Goal: Transaction & Acquisition: Purchase product/service

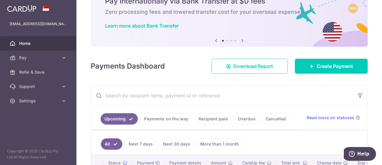
scroll to position [60, 0]
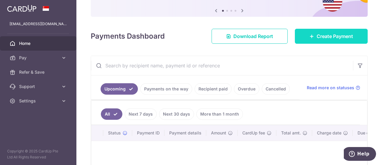
click at [322, 36] on span "Create Payment" at bounding box center [335, 36] width 36 height 7
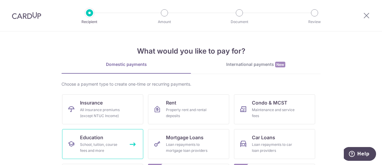
click at [118, 139] on link "Education School, tuition, course fees and more" at bounding box center [102, 144] width 81 height 30
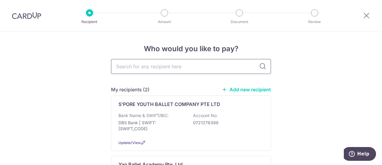
scroll to position [60, 0]
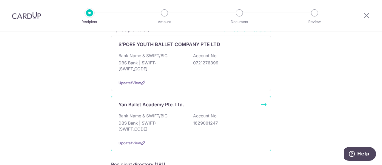
click at [221, 114] on div "Bank Name & SWIFT/BIC: DBS Bank | SWIFT: [SWIFT_CODE] Account No: 1629001247" at bounding box center [191, 124] width 145 height 22
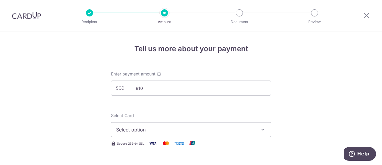
type input "810.00"
click at [231, 128] on span "Select option" at bounding box center [185, 129] width 139 height 7
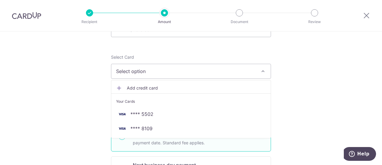
scroll to position [60, 0]
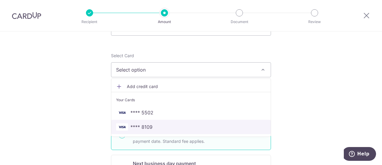
click at [173, 126] on span "**** 8109" at bounding box center [191, 126] width 150 height 7
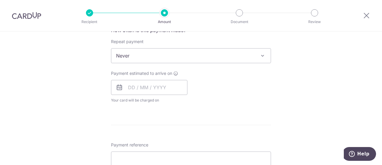
scroll to position [239, 0]
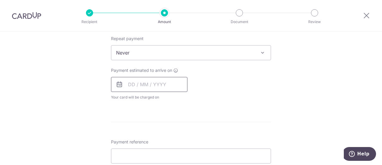
click at [129, 84] on input "text" at bounding box center [149, 84] width 76 height 15
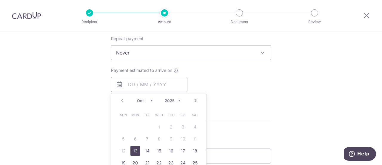
click at [134, 150] on link "13" at bounding box center [136, 151] width 10 height 10
type input "[DATE]"
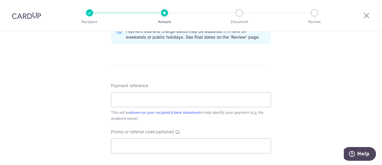
scroll to position [329, 0]
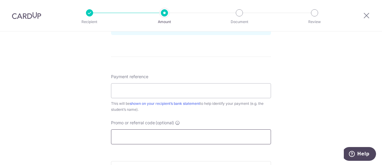
click at [156, 132] on input "Promo or referral code (optional)" at bounding box center [191, 136] width 160 height 15
click at [139, 88] on input "Payment reference" at bounding box center [191, 90] width 160 height 15
paste input "INV-31400-SB"
type input "INV-31400-SB"
click at [152, 132] on input "Promo or referral code (optional)" at bounding box center [191, 136] width 160 height 15
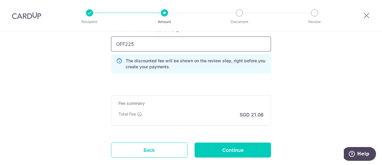
scroll to position [448, 0]
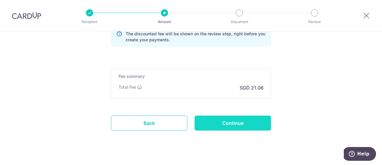
type input "OFF225"
click at [225, 121] on input "Continue" at bounding box center [233, 122] width 76 height 15
